Goal: Information Seeking & Learning: Compare options

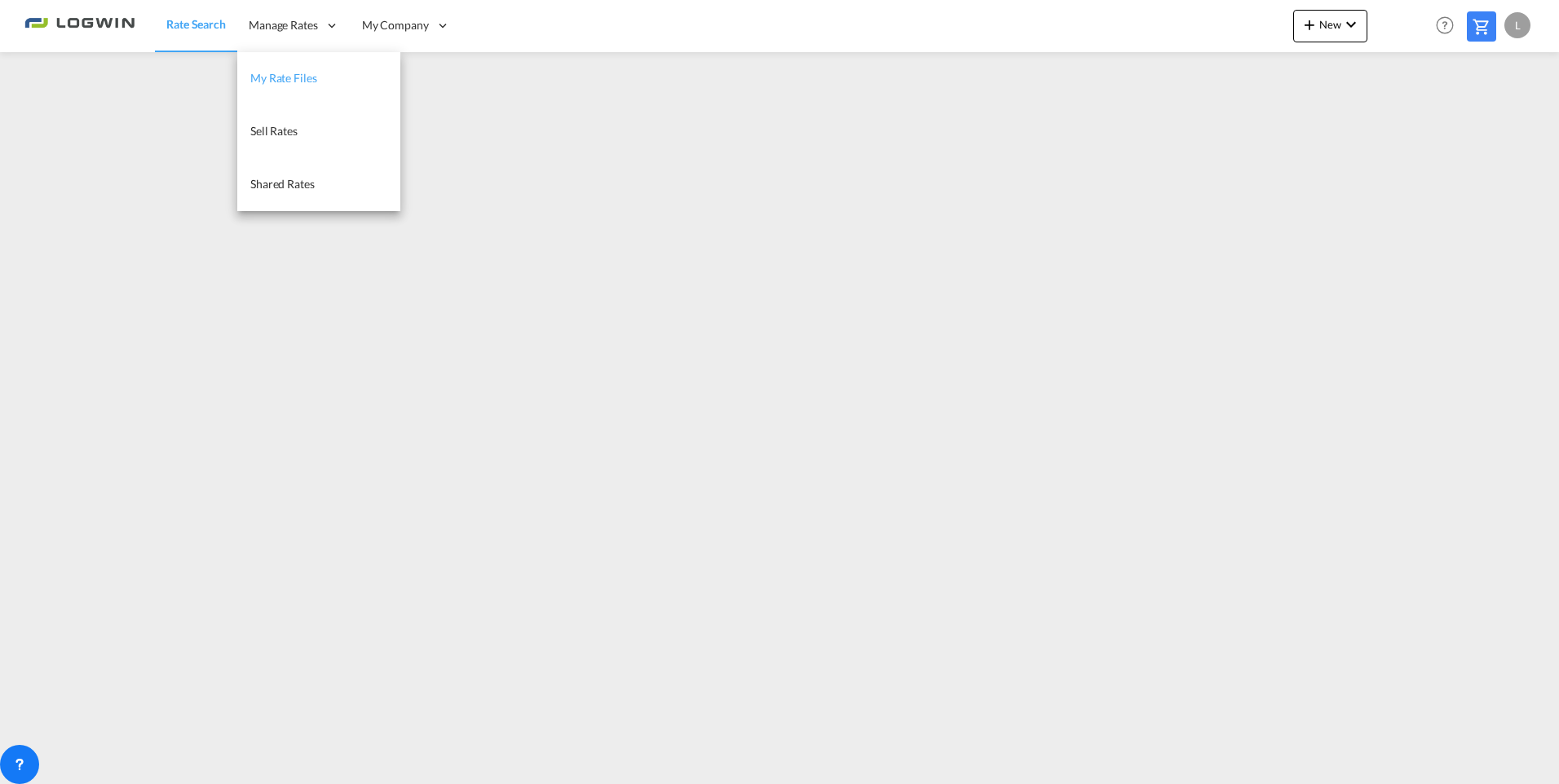
click at [290, 75] on span "My Rate Files" at bounding box center [283, 78] width 66 height 14
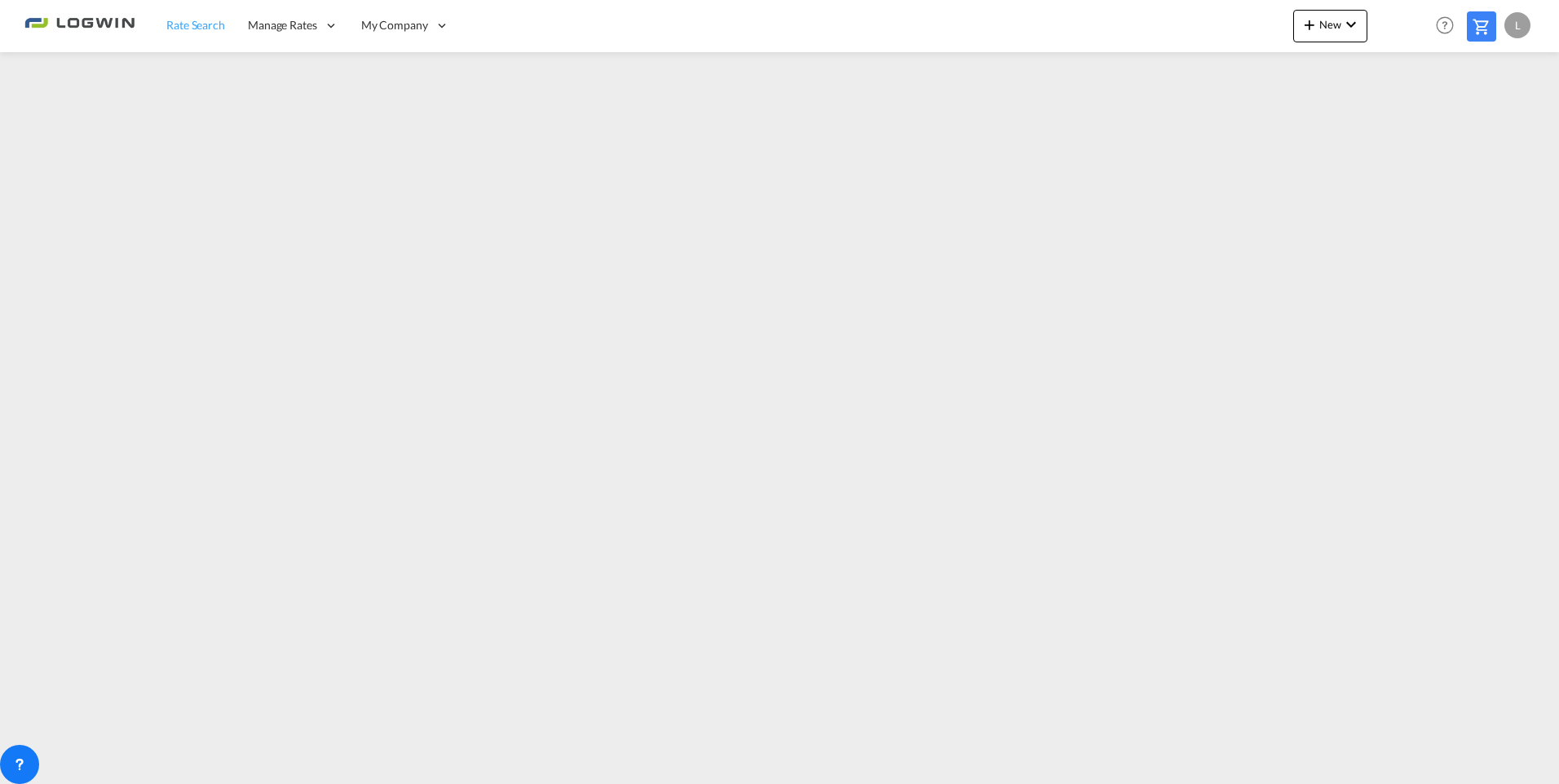
click at [189, 28] on span "Rate Search" at bounding box center [195, 25] width 59 height 14
